Goal: Obtain resource: Download file/media

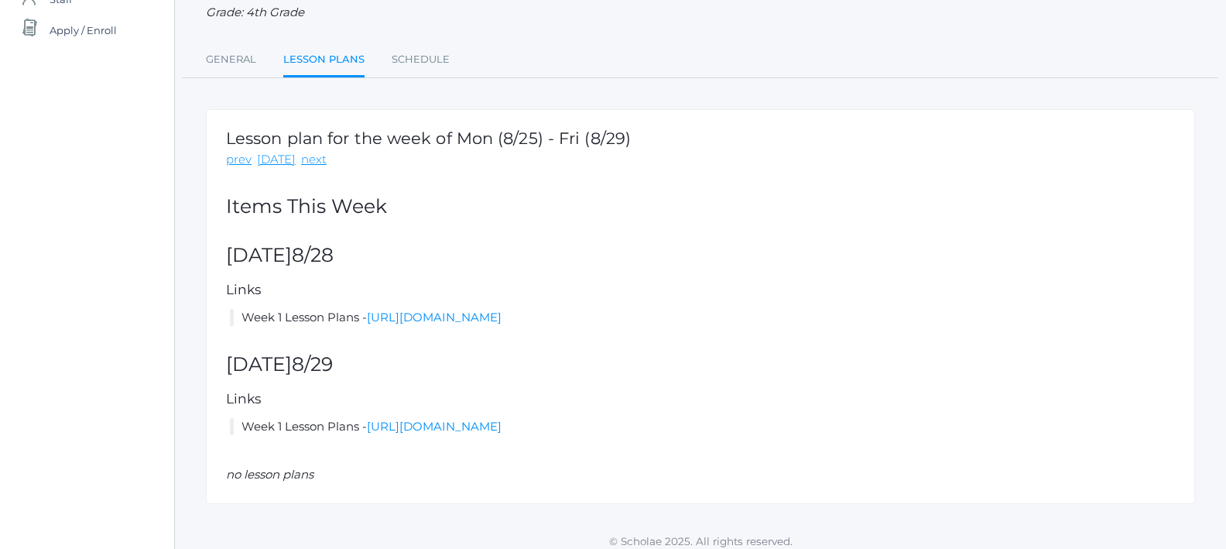
scroll to position [155, 0]
click at [315, 155] on link "next" at bounding box center [314, 161] width 26 height 18
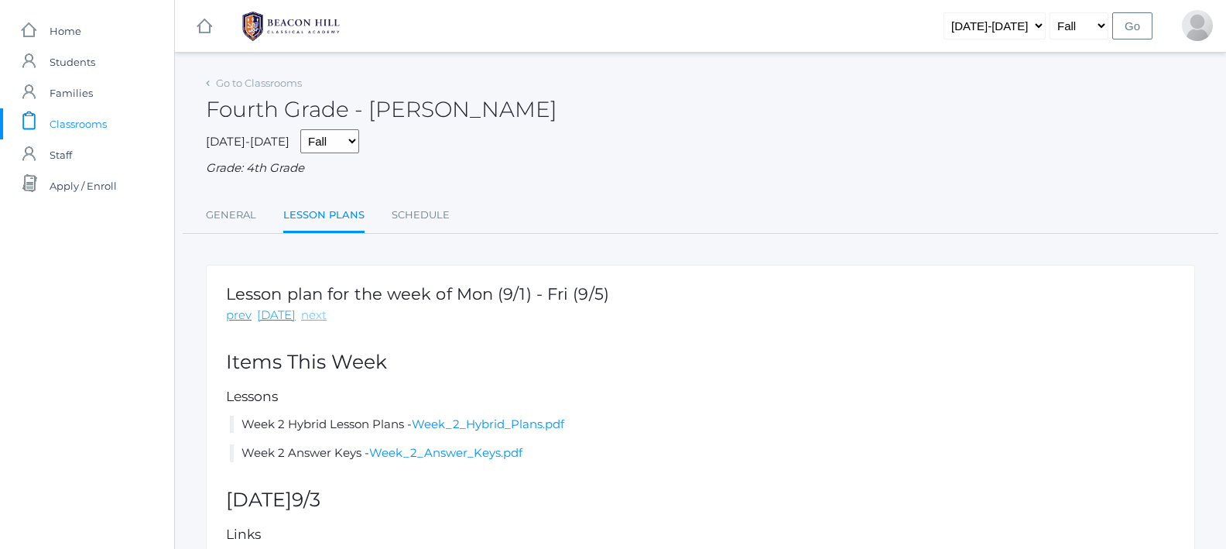
click at [313, 308] on link "next" at bounding box center [314, 316] width 26 height 18
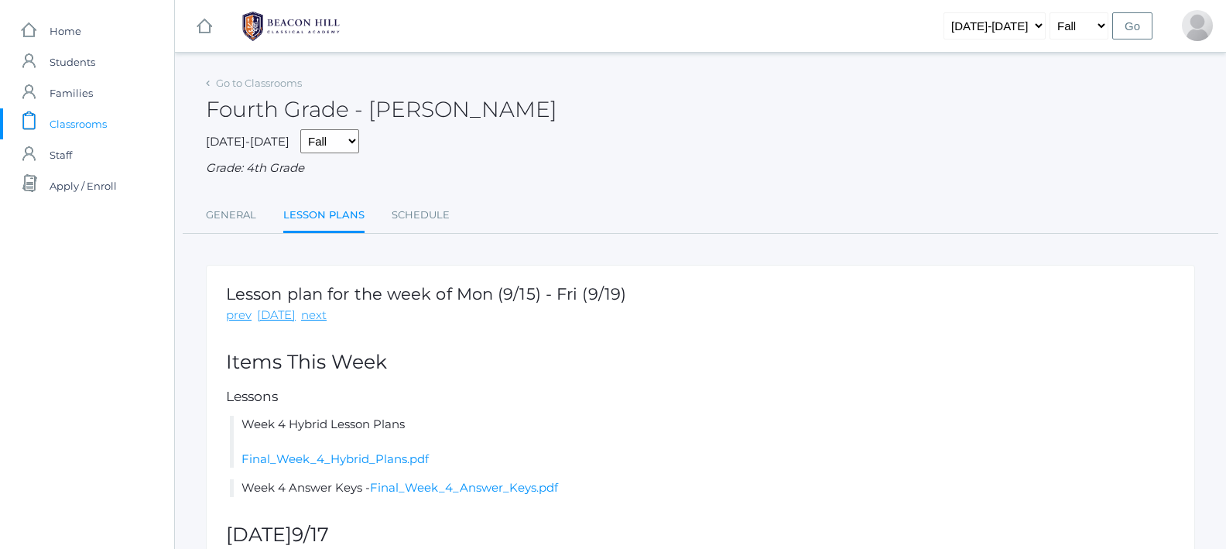
click at [313, 308] on link "next" at bounding box center [314, 316] width 26 height 18
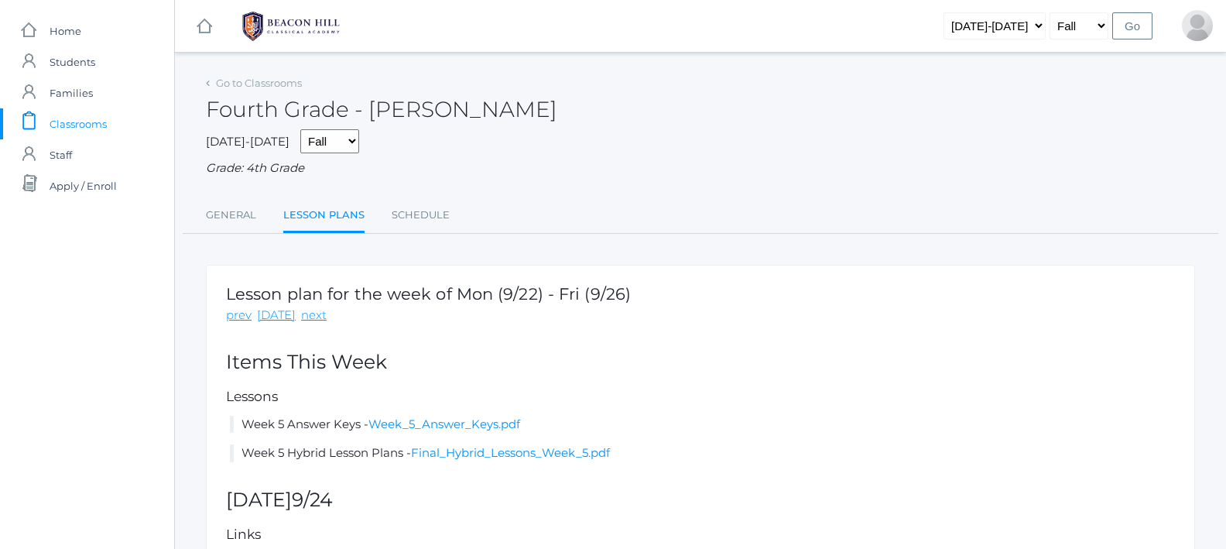
click at [313, 308] on link "next" at bounding box center [314, 316] width 26 height 18
click at [413, 445] on link "Week_7_Answer_Keys.pdf" at bounding box center [445, 452] width 153 height 15
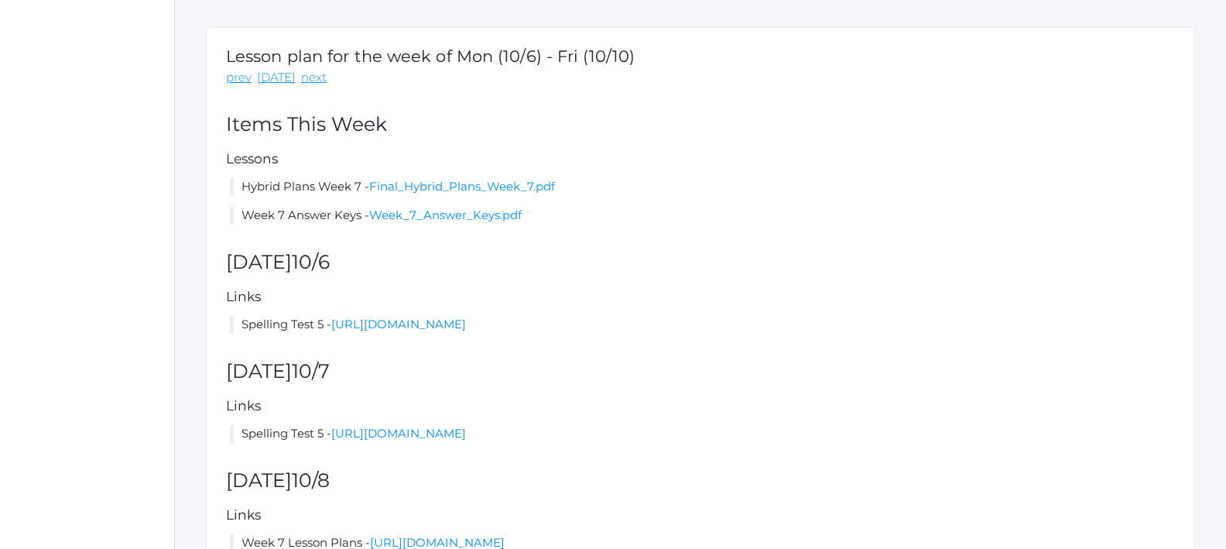
scroll to position [238, 0]
click at [466, 317] on link "[URL][DOMAIN_NAME]" at bounding box center [398, 324] width 135 height 15
click at [417, 426] on link "[URL][DOMAIN_NAME]" at bounding box center [398, 433] width 135 height 15
